Goal: Information Seeking & Learning: Learn about a topic

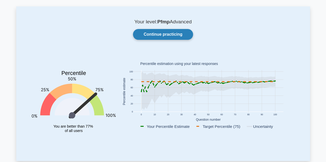
click at [154, 33] on link "Continue practicing" at bounding box center [163, 34] width 60 height 11
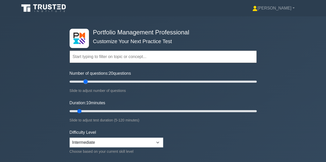
drag, startPoint x: 76, startPoint y: 82, endPoint x: 87, endPoint y: 82, distance: 10.8
type input "20"
click at [87, 82] on input "Number of questions: 20 questions" at bounding box center [162, 82] width 187 height 6
drag, startPoint x: 81, startPoint y: 111, endPoint x: 100, endPoint y: 109, distance: 19.4
type input "25"
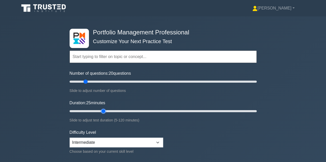
click at [100, 109] on input "Duration: 25 minutes" at bounding box center [162, 111] width 187 height 6
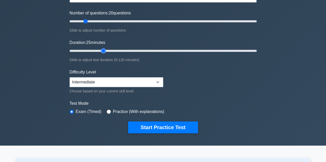
scroll to position [61, 0]
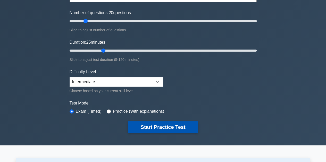
click at [149, 121] on button "Start Practice Test" at bounding box center [162, 127] width 69 height 12
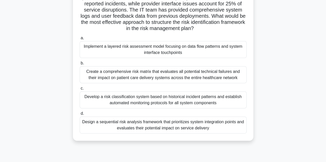
scroll to position [57, 0]
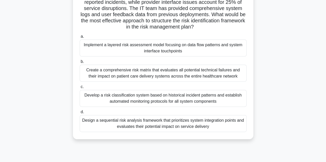
click at [206, 49] on div "Implement a layered risk assessment model focusing on data flow patterns and sy…" at bounding box center [163, 48] width 167 height 17
click at [80, 38] on input "a. Implement a layered risk assessment model focusing on data flow patterns and…" at bounding box center [80, 36] width 0 height 3
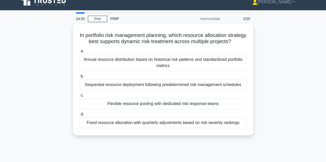
scroll to position [0, 0]
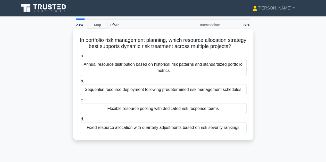
click at [199, 114] on div "Flexible resource pooling with dedicated risk response teams" at bounding box center [163, 108] width 167 height 11
click at [80, 102] on input "c. Flexible resource pooling with dedicated risk response teams" at bounding box center [80, 100] width 0 height 3
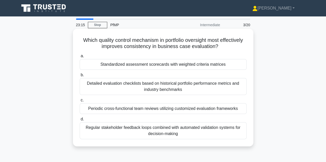
click at [228, 62] on div "Standardized assessment scorecards with weighted criteria matrices" at bounding box center [163, 64] width 167 height 11
click at [80, 58] on input "a. Standardized assessment scorecards with weighted criteria matrices" at bounding box center [80, 56] width 0 height 3
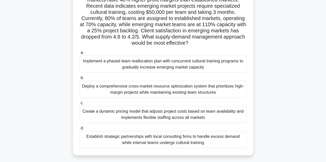
scroll to position [48, 0]
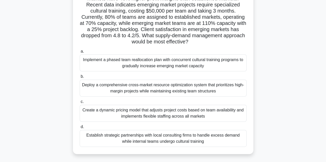
click at [205, 63] on div "Implement a phased team reallocation plan with concurrent cultural training pro…" at bounding box center [163, 63] width 167 height 17
click at [80, 53] on input "a. Implement a phased team reallocation plan with concurrent cultural training …" at bounding box center [80, 51] width 0 height 3
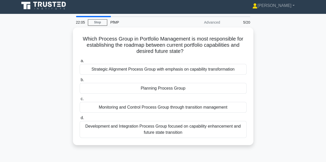
scroll to position [0, 0]
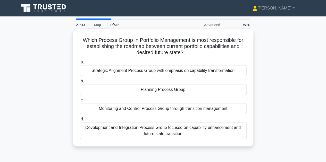
click at [188, 130] on div "Development and Integration Process Group focused on capability enhancement and…" at bounding box center [163, 131] width 167 height 17
click at [80, 121] on input "d. Development and Integration Process Group focused on capability enhancement …" at bounding box center [80, 119] width 0 height 3
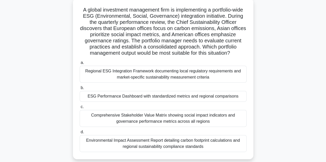
scroll to position [33, 0]
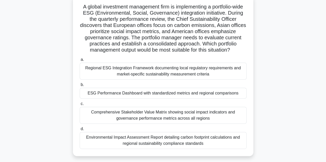
click at [222, 95] on div "ESG Performance Dashboard with standardized metrics and regional comparisons" at bounding box center [163, 93] width 167 height 11
click at [80, 87] on input "b. ESG Performance Dashboard with standardized metrics and regional comparisons" at bounding box center [80, 84] width 0 height 3
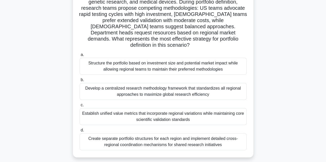
scroll to position [47, 0]
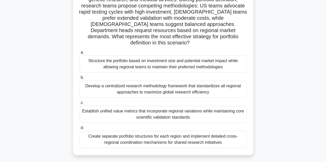
click at [215, 133] on div "Create separate portfolio structures for each region and implement detailed cro…" at bounding box center [163, 139] width 167 height 17
click at [80, 130] on input "d. Create separate portfolio structures for each region and implement detailed …" at bounding box center [80, 128] width 0 height 3
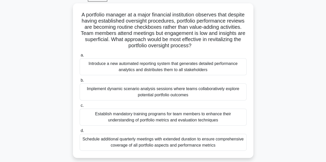
scroll to position [28, 0]
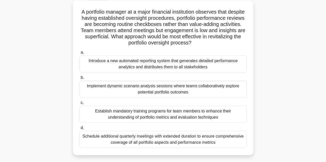
click at [225, 91] on div "Implement dynamic scenario analysis sessions where teams collaboratively explor…" at bounding box center [163, 89] width 167 height 17
click at [80, 80] on input "b. Implement dynamic scenario analysis sessions where teams collaboratively exp…" at bounding box center [80, 77] width 0 height 3
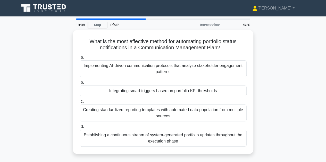
scroll to position [0, 0]
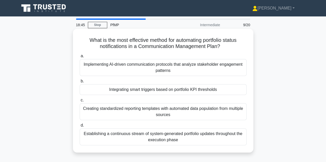
click at [240, 116] on div "Creating standardized reporting templates with automated data population from m…" at bounding box center [163, 111] width 167 height 17
click at [80, 102] on input "c. Creating standardized reporting templates with automated data population fro…" at bounding box center [80, 100] width 0 height 3
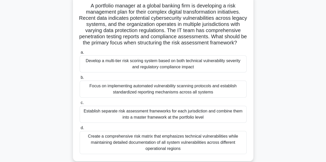
scroll to position [36, 0]
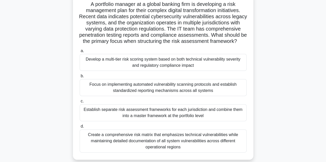
click at [222, 65] on div "Develop a multi-tier risk scoring system based on both technical vulnerability …" at bounding box center [163, 62] width 167 height 17
click at [80, 53] on input "a. Develop a multi-tier risk scoring system based on both technical vulnerabili…" at bounding box center [80, 50] width 0 height 3
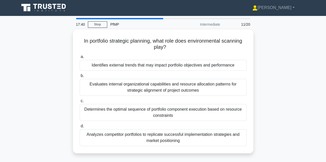
scroll to position [0, 0]
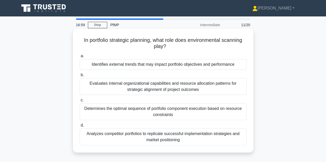
click at [207, 136] on div "Analyzes competitor portfolios to replicate successful implementation strategie…" at bounding box center [163, 137] width 167 height 17
click at [80, 127] on input "d. Analyzes competitor portfolios to replicate successful implementation strate…" at bounding box center [80, 125] width 0 height 3
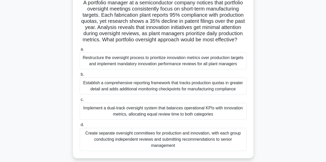
scroll to position [50, 0]
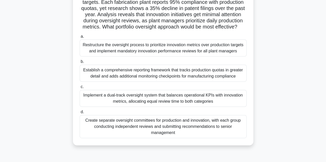
click at [233, 107] on div "Implement a dual-track oversight system that balances operational KPIs with inn…" at bounding box center [163, 98] width 167 height 17
click at [80, 89] on input "c. Implement a dual-track oversight system that balances operational KPIs with …" at bounding box center [80, 86] width 0 height 3
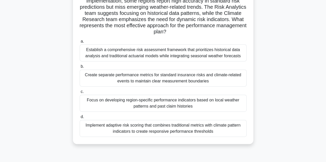
scroll to position [66, 0]
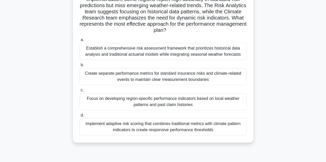
click at [194, 122] on div "Implement adaptive risk scoring that combines traditional metrics with climate …" at bounding box center [163, 127] width 167 height 17
click at [80, 117] on input "d. Implement adaptive risk scoring that combines traditional metrics with clima…" at bounding box center [80, 115] width 0 height 3
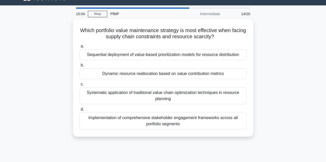
scroll to position [0, 0]
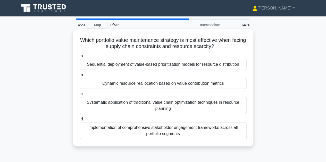
click at [213, 83] on div "Dynamic resource reallocation based on value contribution metrics" at bounding box center [163, 83] width 167 height 11
click at [80, 77] on input "b. Dynamic resource reallocation based on value contribution metrics" at bounding box center [80, 75] width 0 height 3
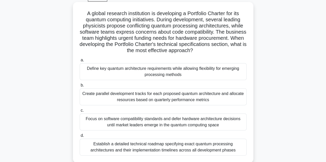
scroll to position [27, 0]
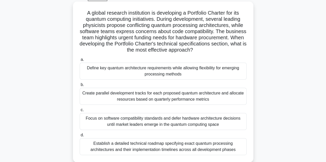
click at [220, 146] on div "Establish a detailed technical roadmap specifying exact quantum processing arch…" at bounding box center [163, 146] width 167 height 17
click at [80, 137] on input "d. Establish a detailed technical roadmap specifying exact quantum processing a…" at bounding box center [80, 135] width 0 height 3
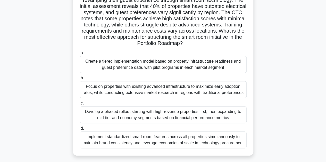
scroll to position [48, 0]
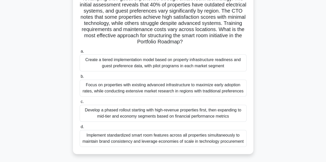
click at [189, 67] on div "Create a tiered implementation model based on property infrastructure readiness…" at bounding box center [163, 63] width 167 height 17
click at [80, 53] on input "a. Create a tiered implementation model based on property infrastructure readin…" at bounding box center [80, 51] width 0 height 3
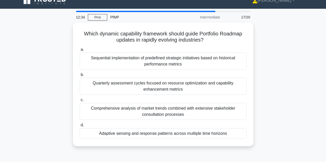
scroll to position [0, 0]
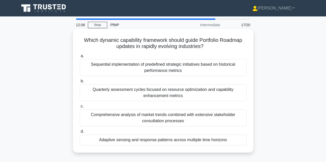
click at [175, 140] on div "Adaptive sensing and response patterns across multiple time horizons" at bounding box center [163, 140] width 167 height 11
click at [80, 134] on input "d. Adaptive sensing and response patterns across multiple time horizons" at bounding box center [80, 131] width 0 height 3
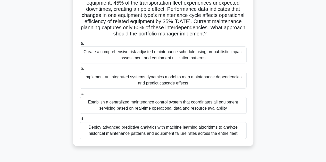
scroll to position [58, 0]
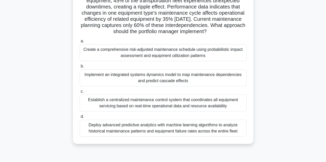
click at [225, 60] on div "Create a comprehensive risk-adjusted maintenance schedule using probabilistic i…" at bounding box center [163, 52] width 167 height 17
click at [80, 43] on input "a. Create a comprehensive risk-adjusted maintenance schedule using probabilisti…" at bounding box center [80, 41] width 0 height 3
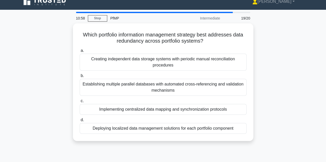
scroll to position [0, 0]
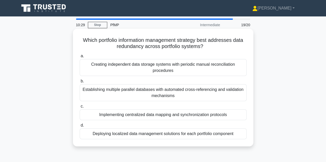
click at [229, 114] on div "Implementing centralized data mapping and synchronization protocols" at bounding box center [163, 115] width 167 height 11
click at [80, 108] on input "c. Implementing centralized data mapping and synchronization protocols" at bounding box center [80, 106] width 0 height 3
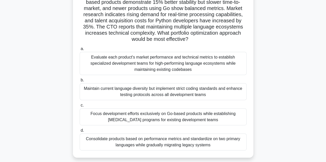
scroll to position [51, 0]
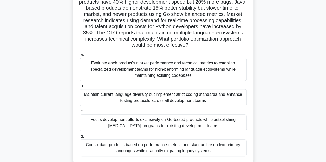
click at [236, 102] on div "Maintain current language diversity but implement strict coding standards and e…" at bounding box center [163, 97] width 167 height 17
click at [80, 88] on input "b. Maintain current language diversity but implement strict coding standards an…" at bounding box center [80, 86] width 0 height 3
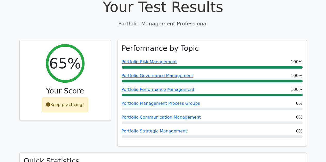
scroll to position [35, 0]
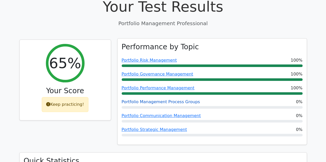
click at [173, 104] on link "Portfolio Management Process Groups" at bounding box center [160, 102] width 78 height 5
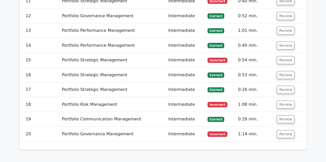
scroll to position [849, 0]
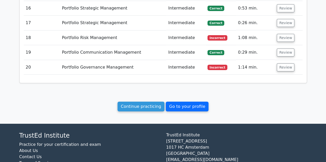
click at [172, 102] on link "Go to your profile" at bounding box center [186, 107] width 43 height 10
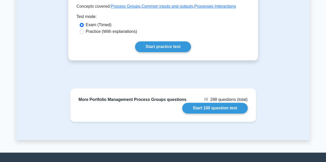
scroll to position [291, 0]
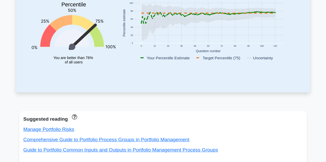
scroll to position [91, 0]
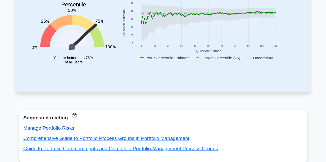
click at [55, 129] on link "Manage Portfolio Risks" at bounding box center [48, 128] width 51 height 5
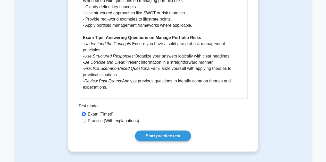
scroll to position [417, 0]
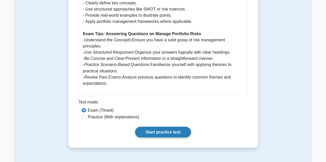
click at [171, 127] on link "Start practice test" at bounding box center [163, 132] width 56 height 11
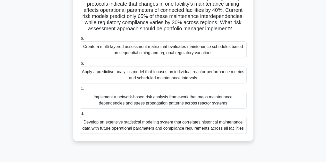
scroll to position [69, 0]
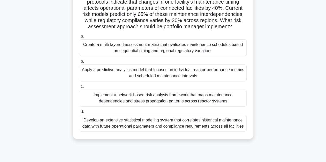
click at [166, 106] on div "Implement a network-based risk analysis framework that maps maintenance depende…" at bounding box center [163, 98] width 167 height 17
click at [80, 89] on input "c. Implement a network-based risk analysis framework that maps maintenance depe…" at bounding box center [80, 86] width 0 height 3
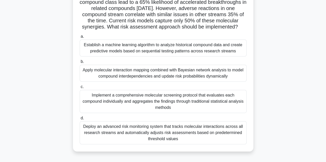
scroll to position [71, 0]
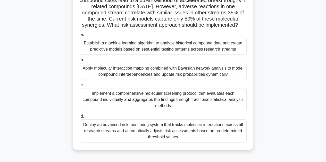
click at [212, 74] on div "Apply molecular interaction mapping combined with Bayesian network analysis to …" at bounding box center [163, 71] width 167 height 17
click at [80, 62] on input "b. Apply molecular interaction mapping combined with Bayesian network analysis …" at bounding box center [80, 59] width 0 height 3
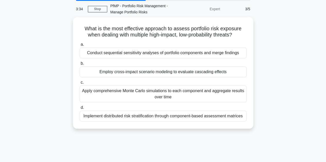
scroll to position [0, 0]
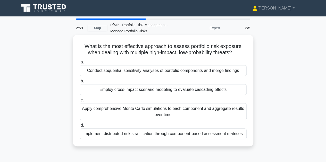
click at [221, 90] on div "Employ cross-impact scenario modeling to evaluate cascading effects" at bounding box center [163, 89] width 167 height 11
click at [80, 83] on input "b. Employ cross-impact scenario modeling to evaluate cascading effects" at bounding box center [80, 81] width 0 height 3
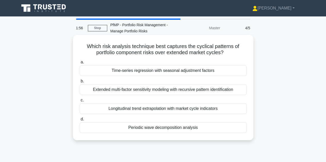
click at [227, 112] on div "Longitudinal trend extrapolation with market cycle indicators" at bounding box center [163, 108] width 167 height 11
click at [80, 102] on input "c. Longitudinal trend extrapolation with market cycle indicators" at bounding box center [80, 100] width 0 height 3
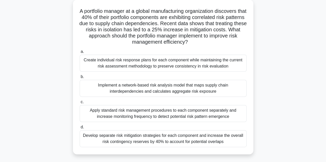
scroll to position [37, 0]
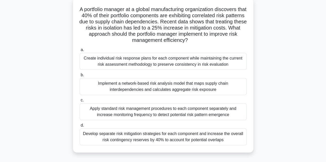
click at [213, 86] on div "Implement a network-based risk analysis model that maps supply chain interdepen…" at bounding box center [163, 86] width 167 height 17
click at [80, 77] on input "b. Implement a network-based risk analysis model that maps supply chain interde…" at bounding box center [80, 75] width 0 height 3
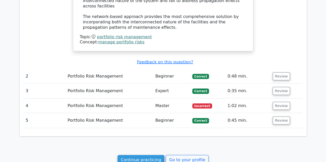
scroll to position [605, 0]
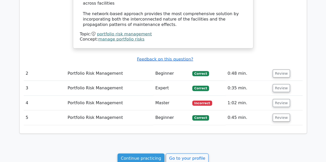
drag, startPoint x: 280, startPoint y: 77, endPoint x: 306, endPoint y: 69, distance: 28.0
click at [273, 99] on button "Review" at bounding box center [281, 103] width 18 height 8
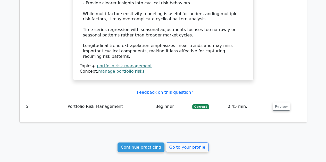
scroll to position [890, 0]
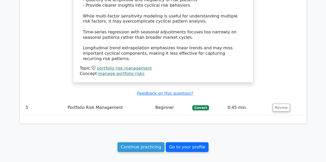
click at [190, 143] on link "Go to your profile" at bounding box center [186, 148] width 43 height 10
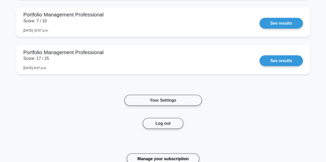
scroll to position [470, 0]
